Goal: Entertainment & Leisure: Consume media (video, audio)

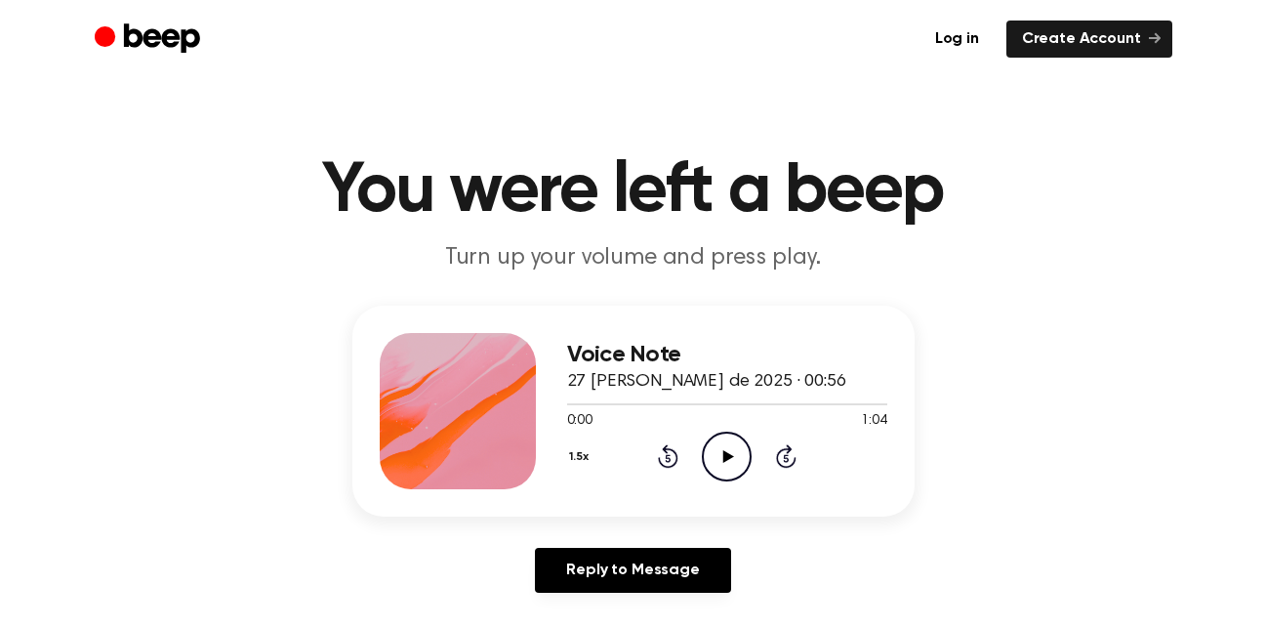
click at [718, 448] on icon "Play Audio" at bounding box center [727, 456] width 50 height 50
click at [575, 455] on button "1.5x" at bounding box center [581, 456] width 29 height 33
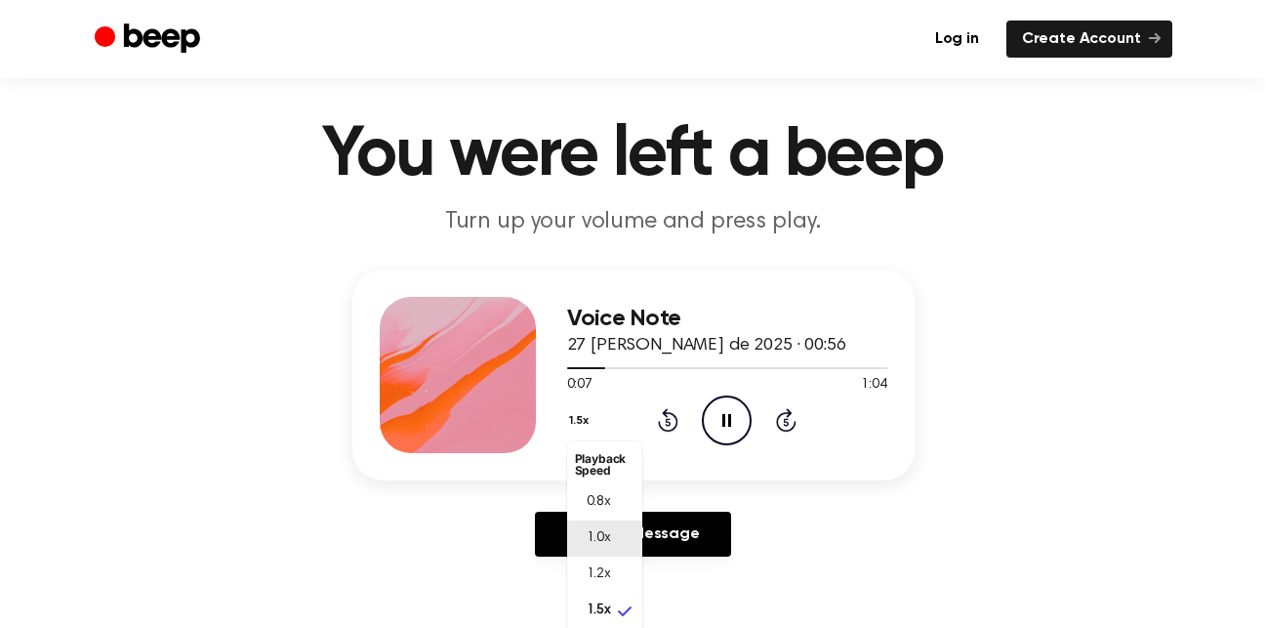
click at [623, 537] on li "1.0x" at bounding box center [604, 538] width 75 height 36
click at [723, 431] on icon "Pause Audio" at bounding box center [727, 420] width 50 height 50
click at [604, 354] on span "27 [PERSON_NAME] de 2025 · 00:56" at bounding box center [706, 346] width 279 height 18
drag, startPoint x: 605, startPoint y: 368, endPoint x: 556, endPoint y: 368, distance: 48.8
click at [556, 368] on div "Voice Note 27 [PERSON_NAME] de 2025 · 00:56 0:08 1:04 Your browser does not sup…" at bounding box center [633, 374] width 562 height 211
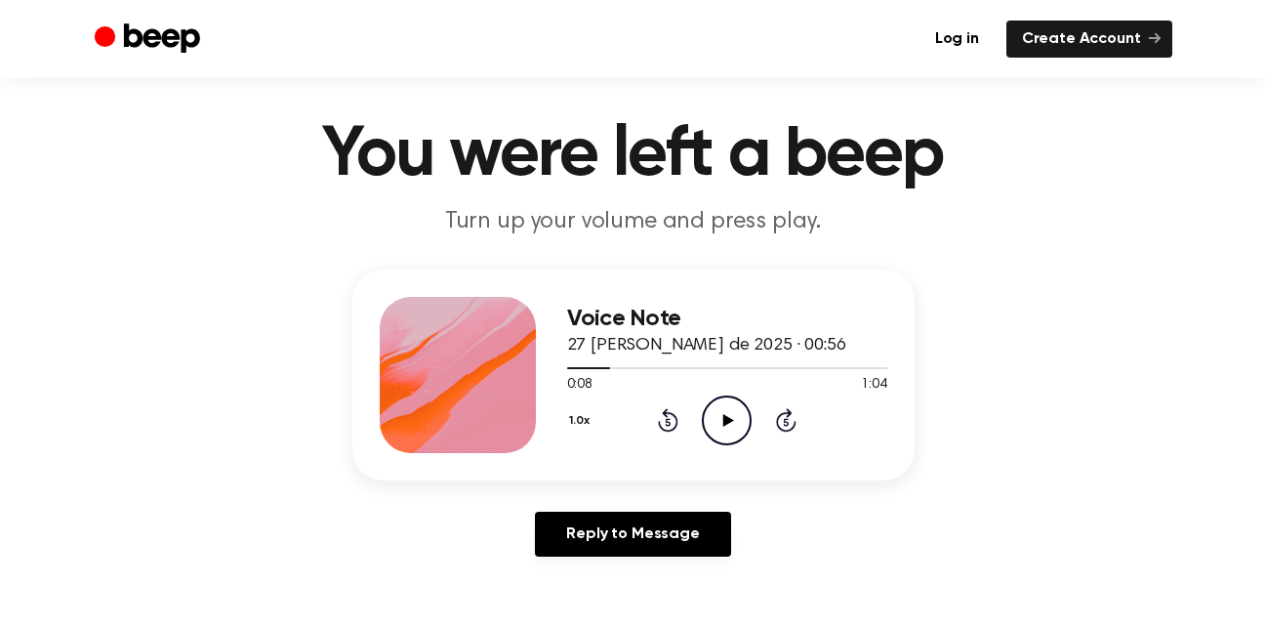
click at [568, 367] on div at bounding box center [589, 368] width 44 height 2
click at [568, 367] on div at bounding box center [727, 368] width 320 height 2
click at [720, 422] on icon "Play Audio" at bounding box center [727, 420] width 50 height 50
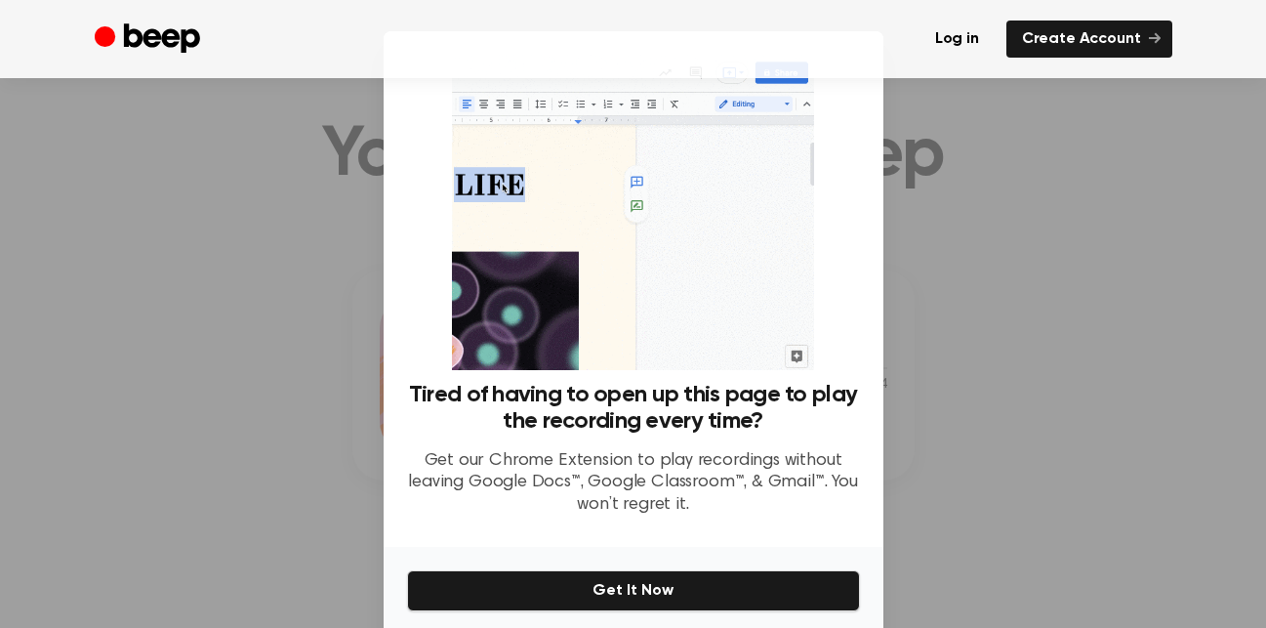
click at [930, 481] on div at bounding box center [633, 314] width 1266 height 628
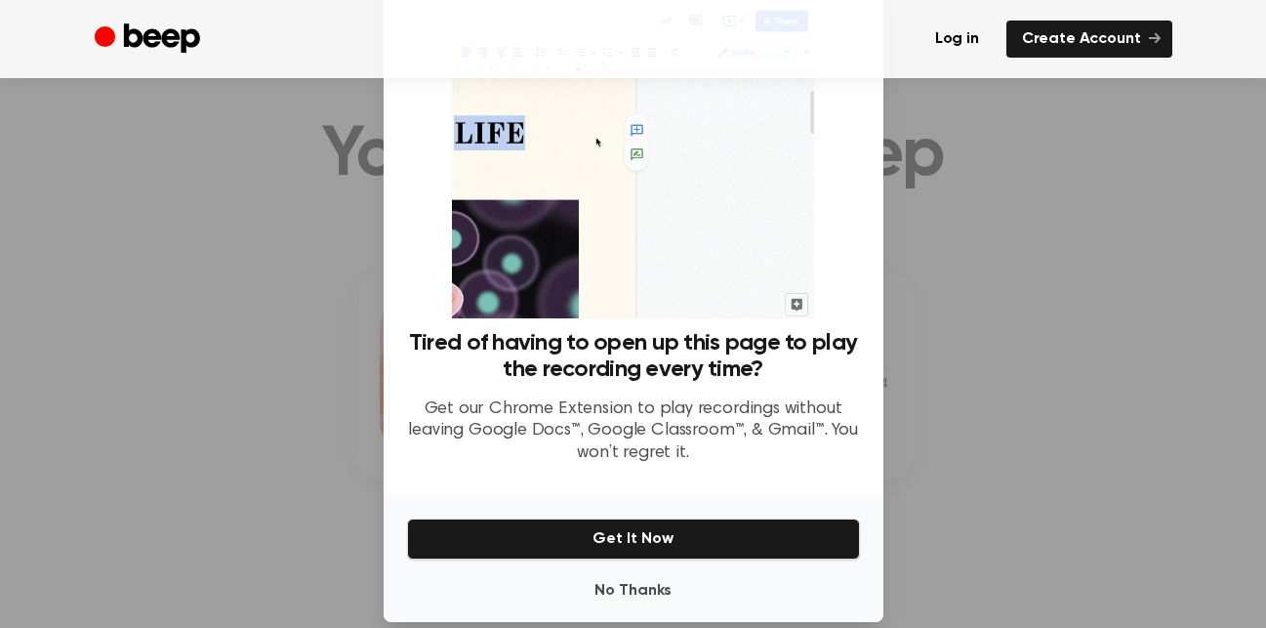
scroll to position [77, 0]
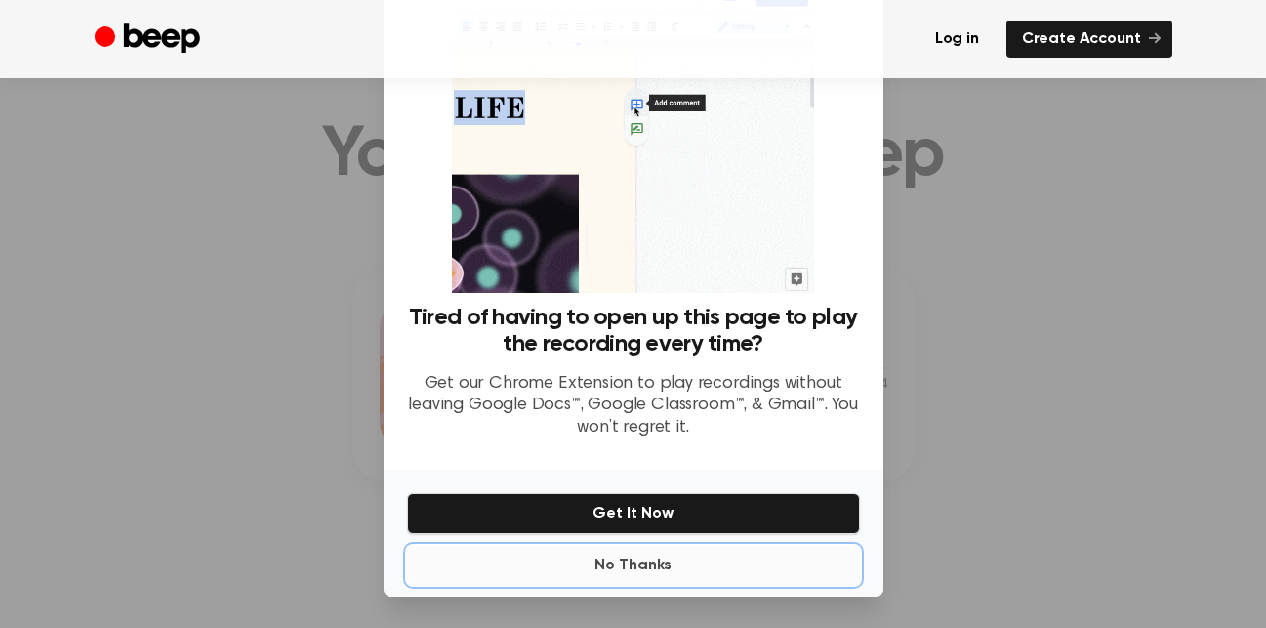
click at [801, 562] on button "No Thanks" at bounding box center [633, 565] width 453 height 39
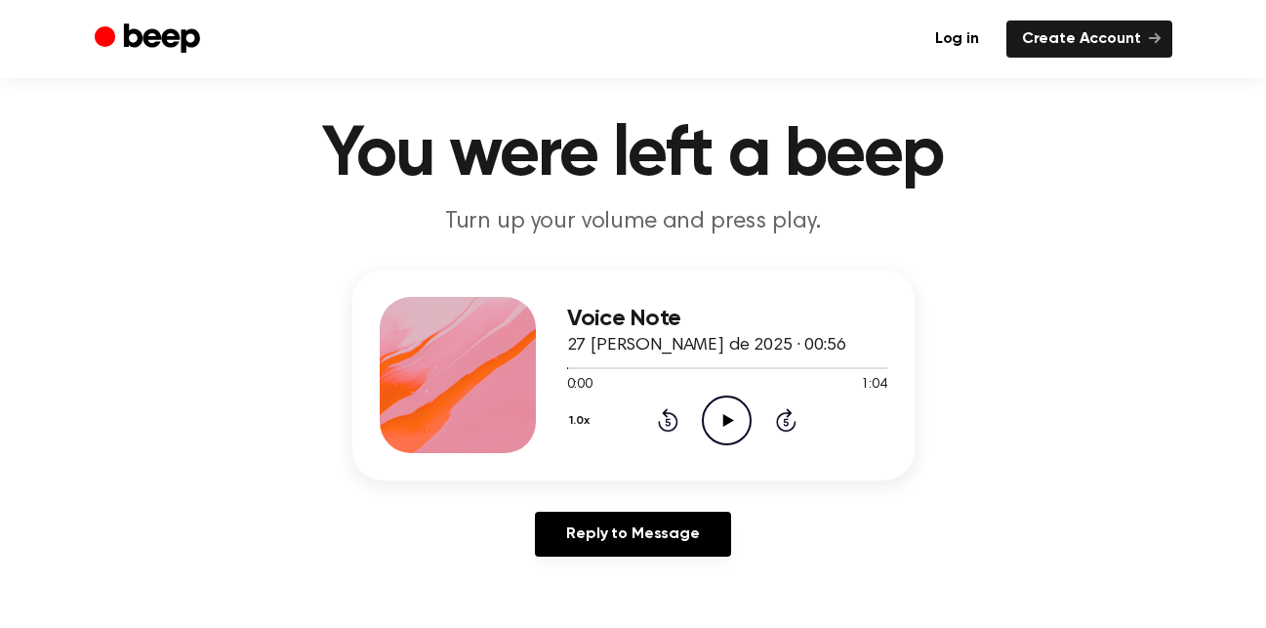
click at [732, 413] on icon "Play Audio" at bounding box center [727, 420] width 50 height 50
click at [727, 424] on icon "Play Audio" at bounding box center [727, 420] width 50 height 50
click at [727, 424] on icon "Pause Audio" at bounding box center [727, 420] width 50 height 50
